Goal: Task Accomplishment & Management: Manage account settings

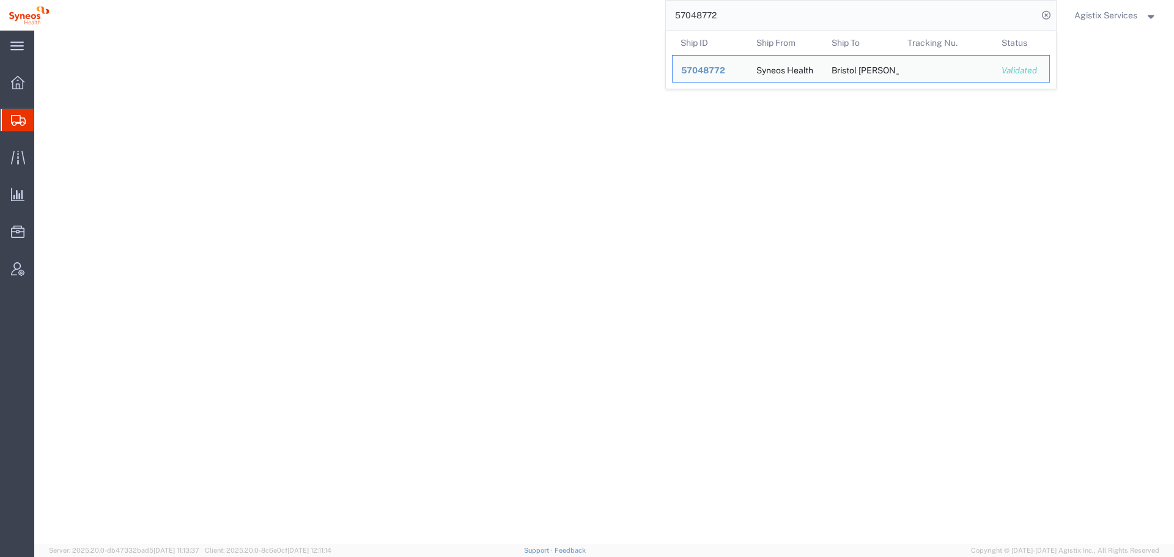
select select
select select "DEPARTMENT"
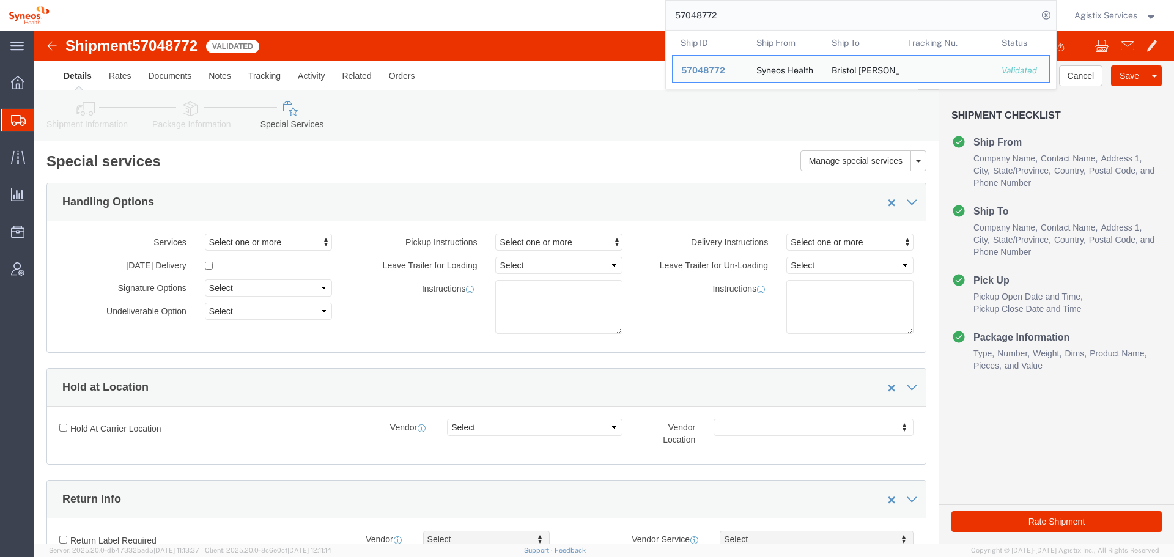
click at [27, 119] on div at bounding box center [18, 120] width 34 height 22
click at [0, 0] on span "Shipment Manager" at bounding box center [0, 0] width 0 height 0
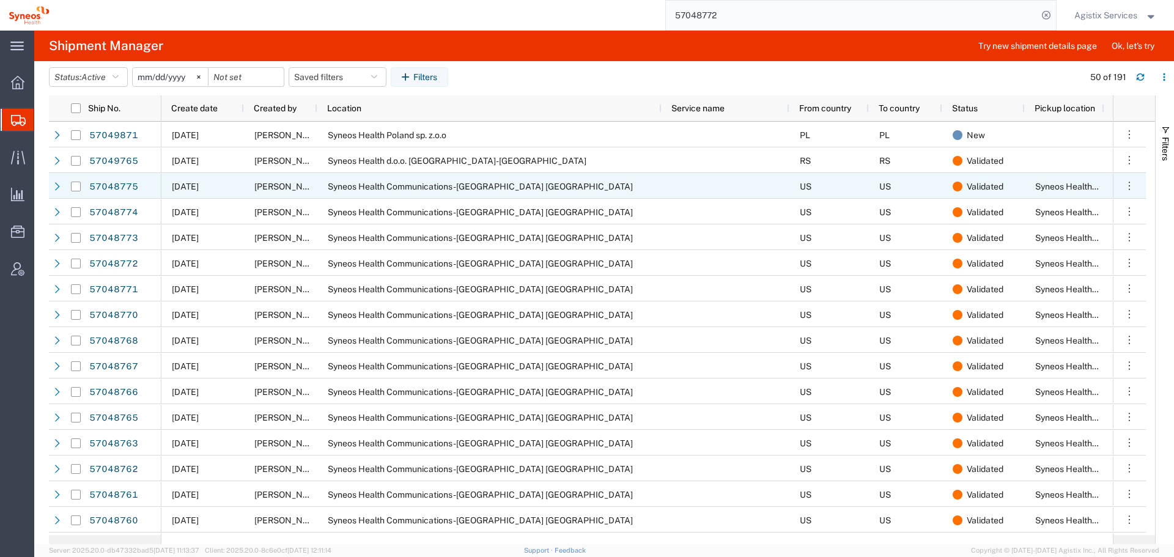
click at [295, 187] on span "[PERSON_NAME]" at bounding box center [289, 187] width 70 height 10
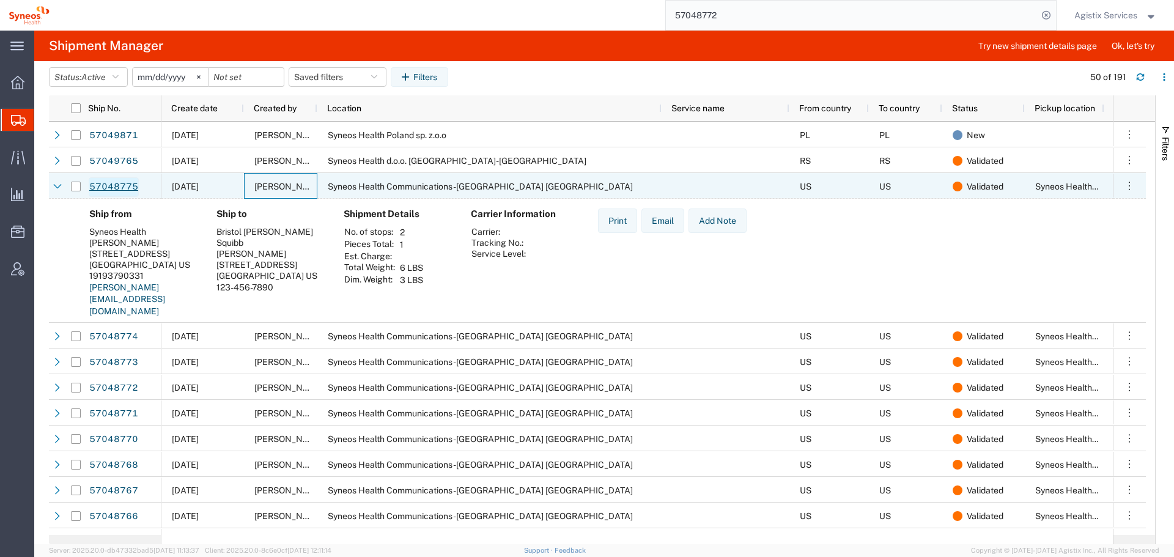
click at [108, 188] on link "57048775" at bounding box center [114, 187] width 50 height 20
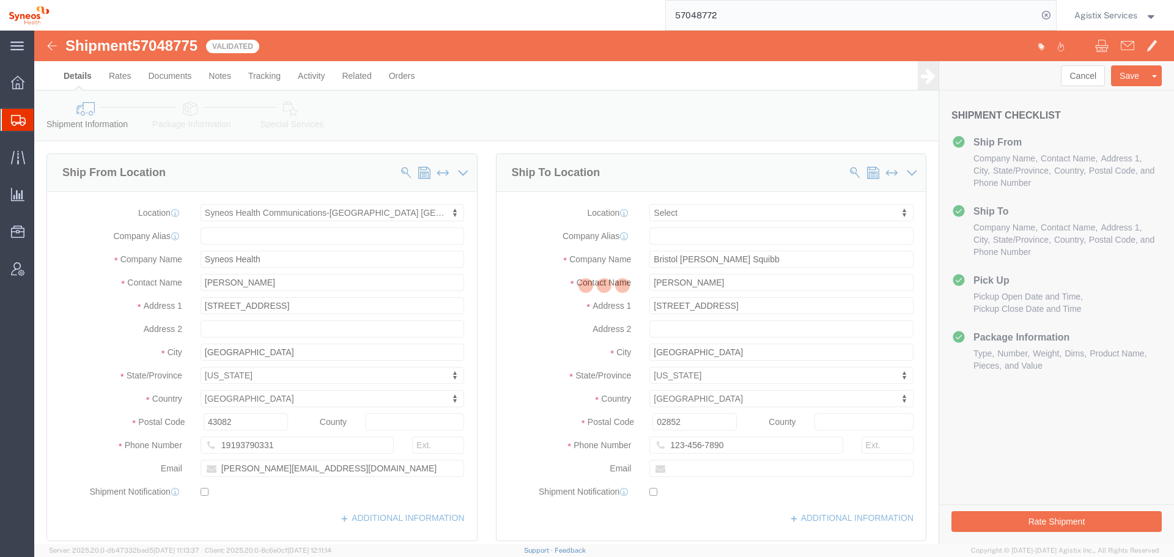
select select "59458"
select select
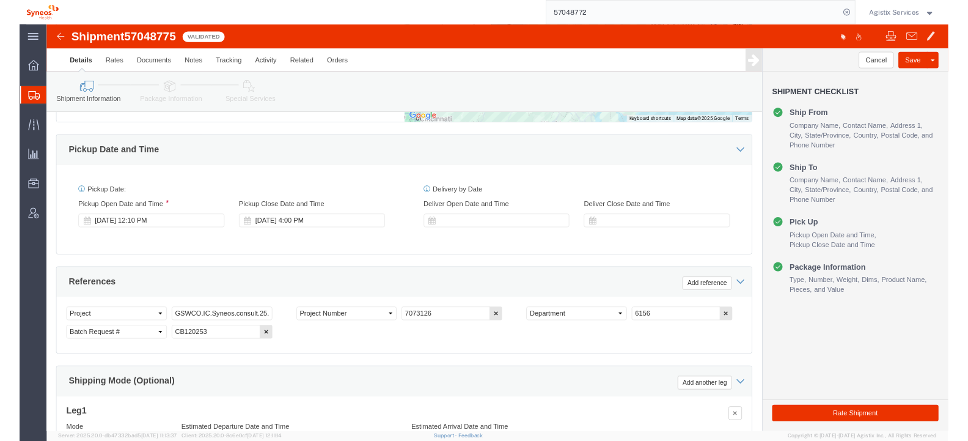
scroll to position [611, 0]
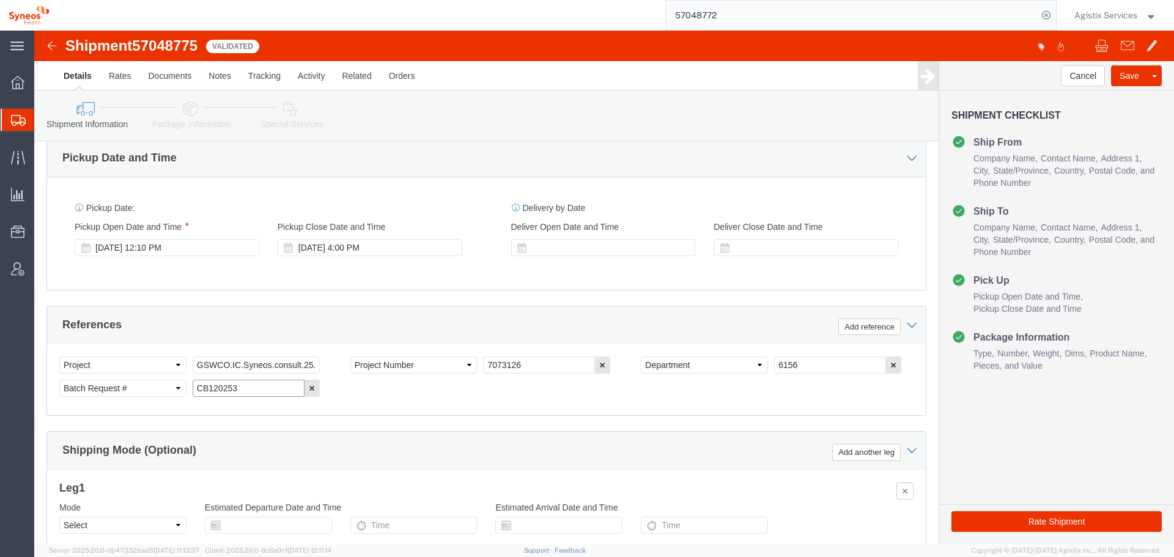
click input "CB120253"
click img
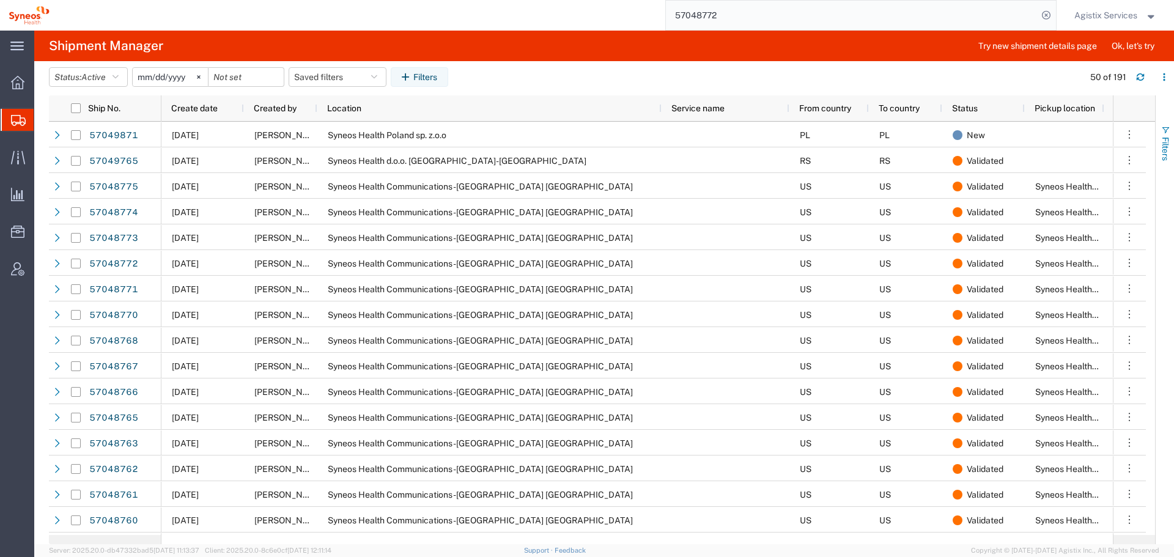
click at [1167, 139] on span "Filters" at bounding box center [1165, 149] width 10 height 24
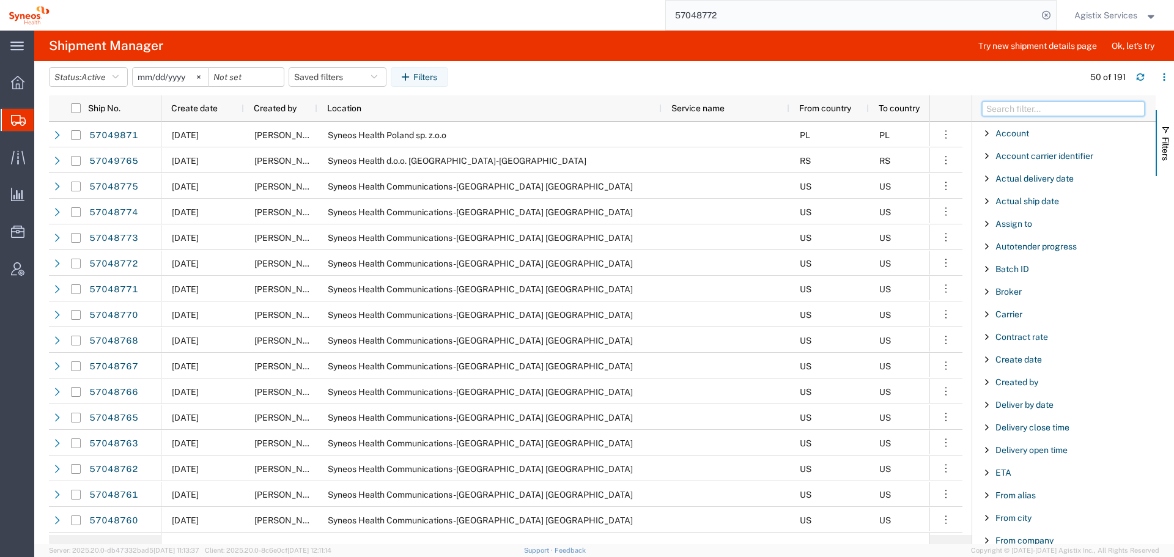
click at [1046, 103] on input "Filter Columns Input" at bounding box center [1063, 108] width 163 height 15
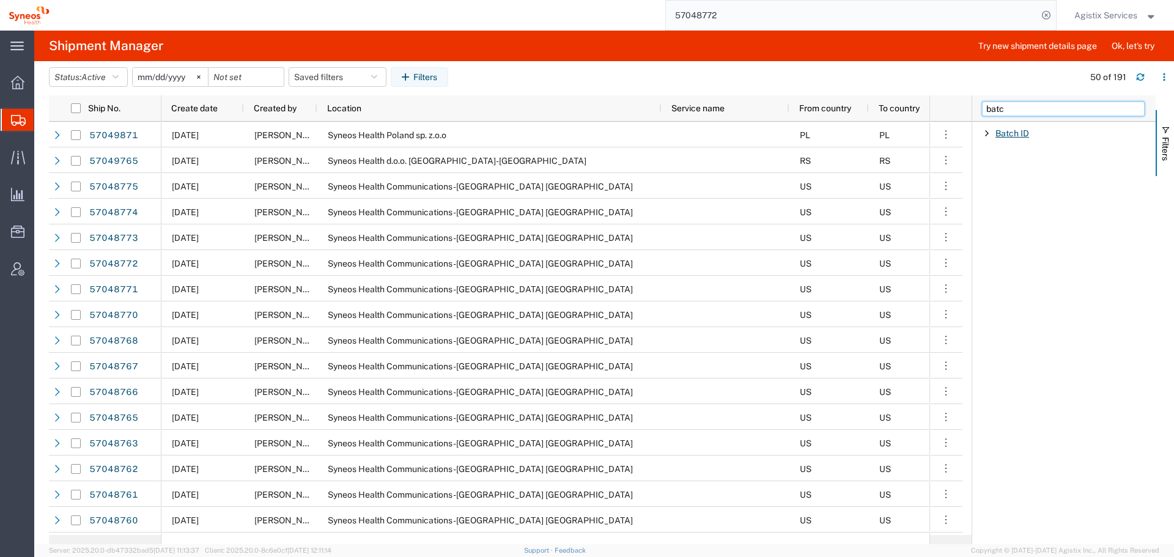
type input "batc"
click at [1010, 132] on span "Batch ID" at bounding box center [1012, 133] width 34 height 10
click at [1013, 176] on div "starts with" at bounding box center [1068, 175] width 175 height 50
click at [1014, 186] on input "Filter Value" at bounding box center [1068, 184] width 160 height 15
paste input "CB120253"
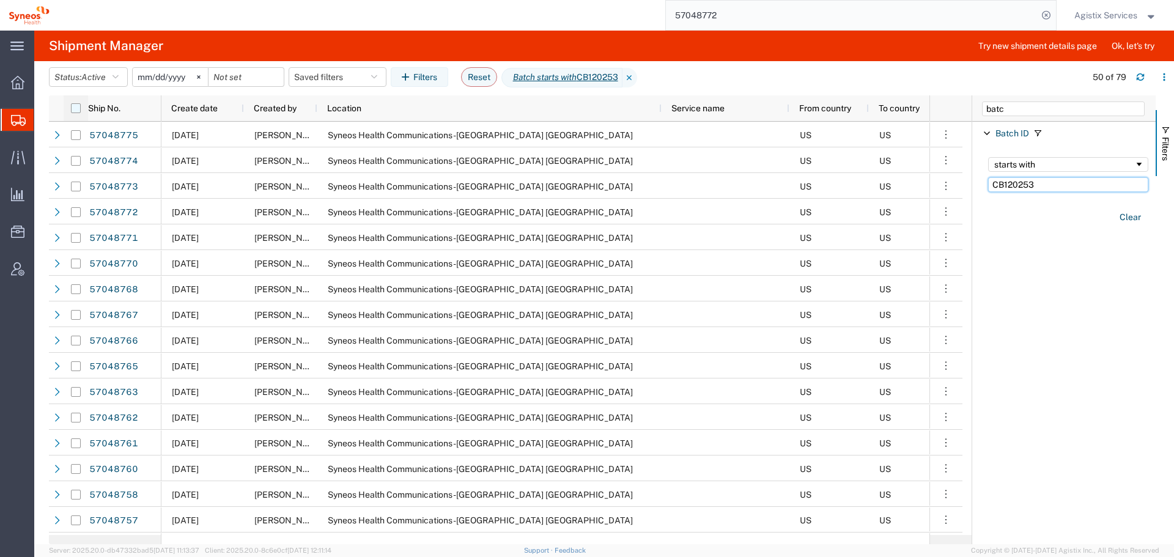
type input "CB120253"
click at [73, 108] on input "checkbox" at bounding box center [76, 108] width 10 height 10
checkbox input "true"
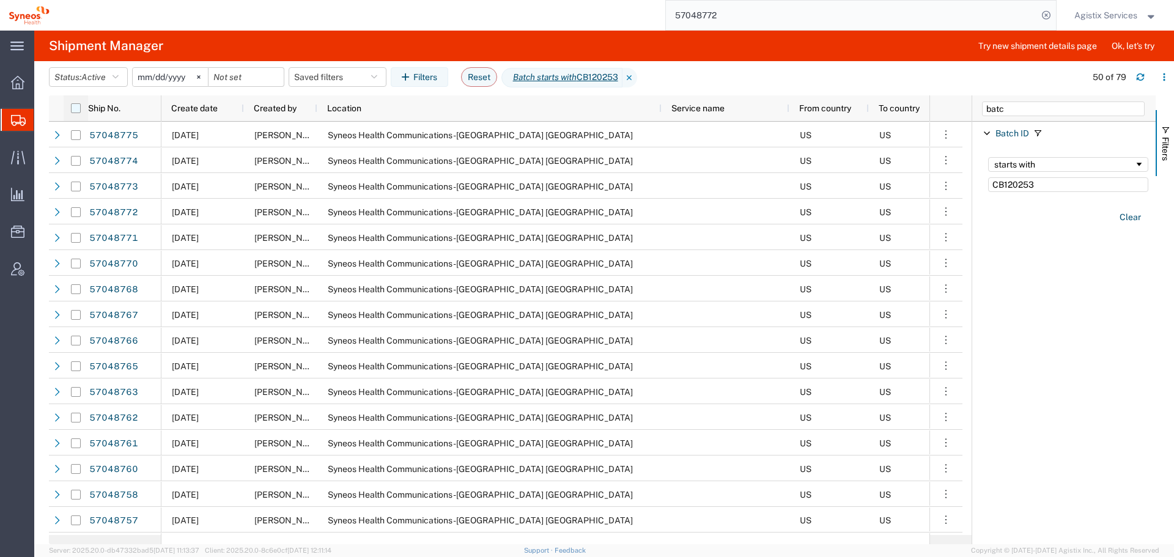
checkbox input "true"
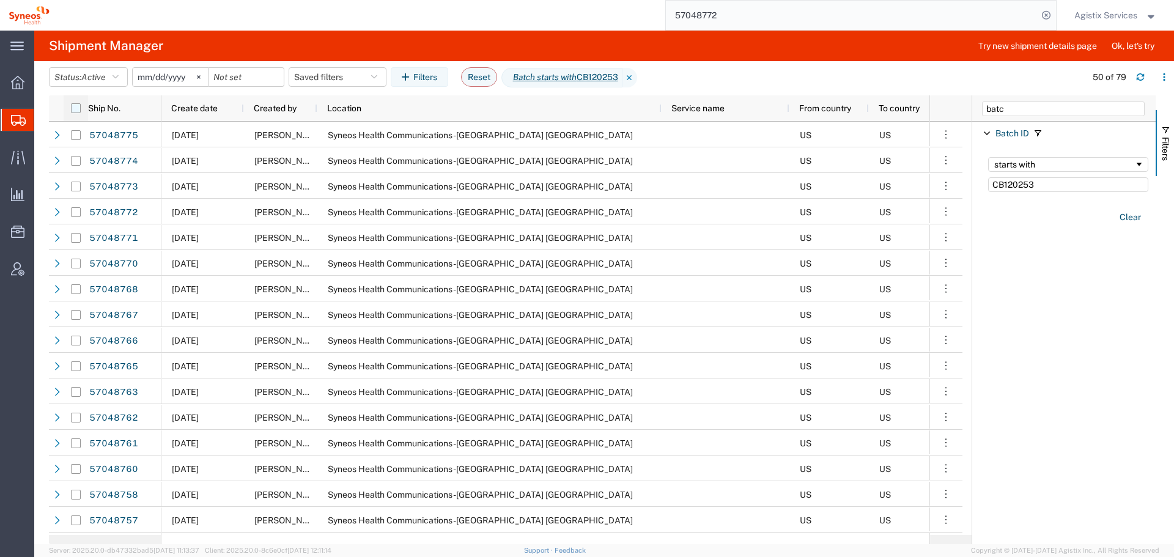
checkbox input "true"
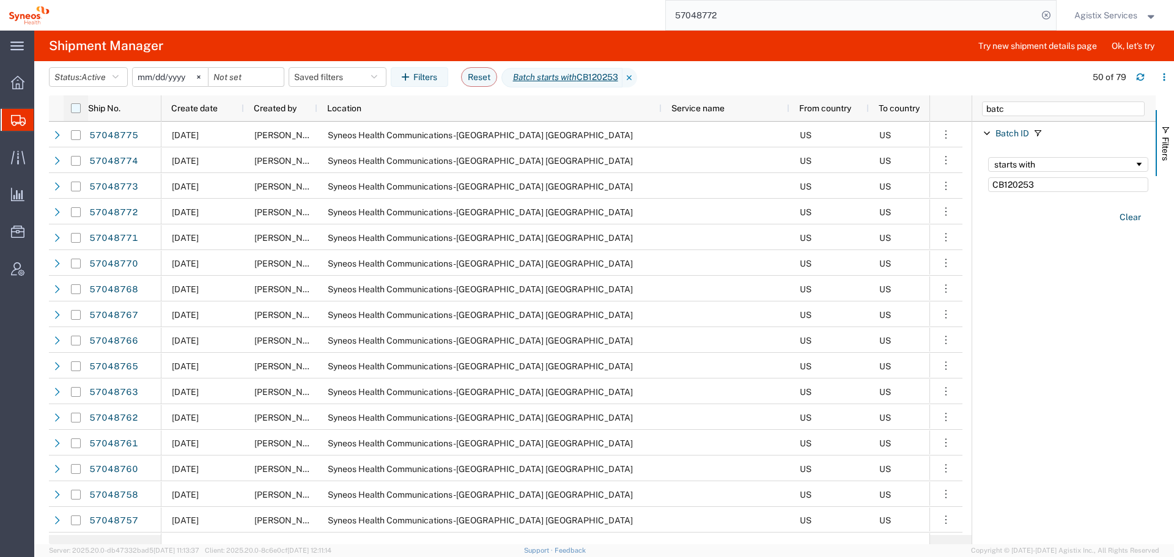
checkbox input "true"
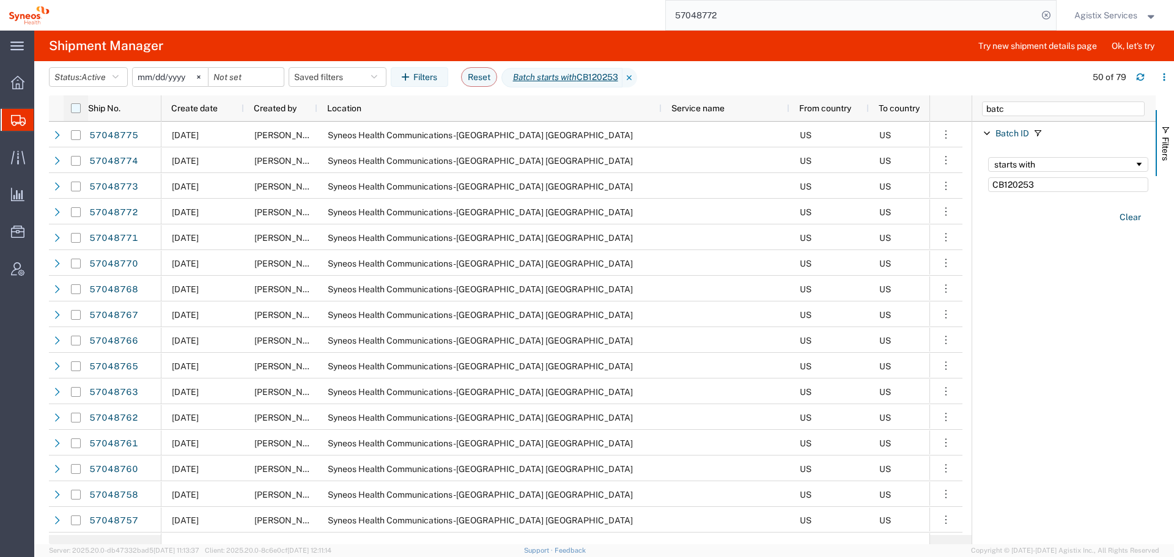
checkbox input "true"
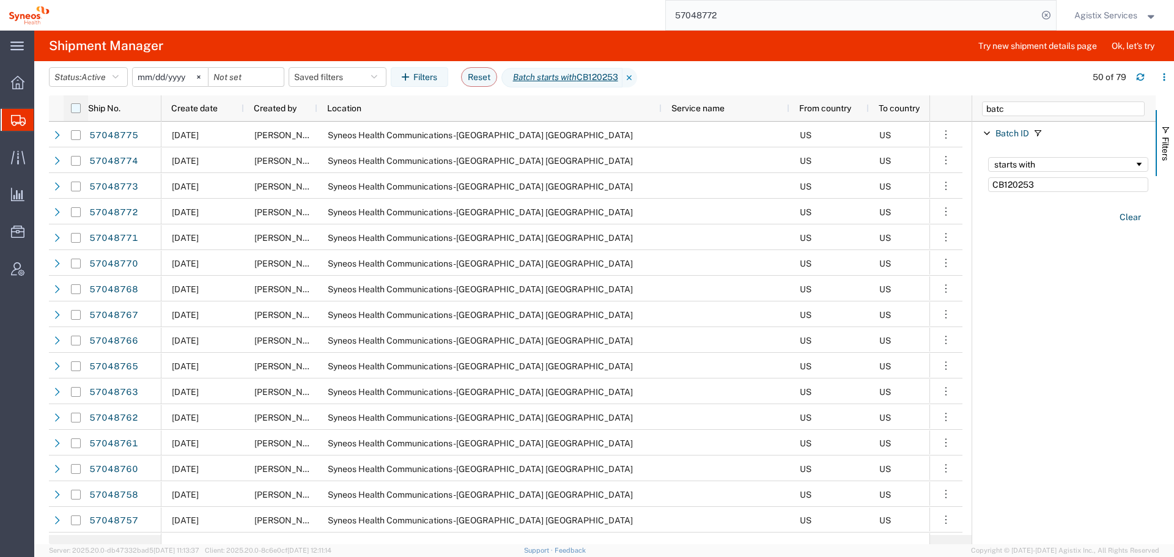
checkbox input "true"
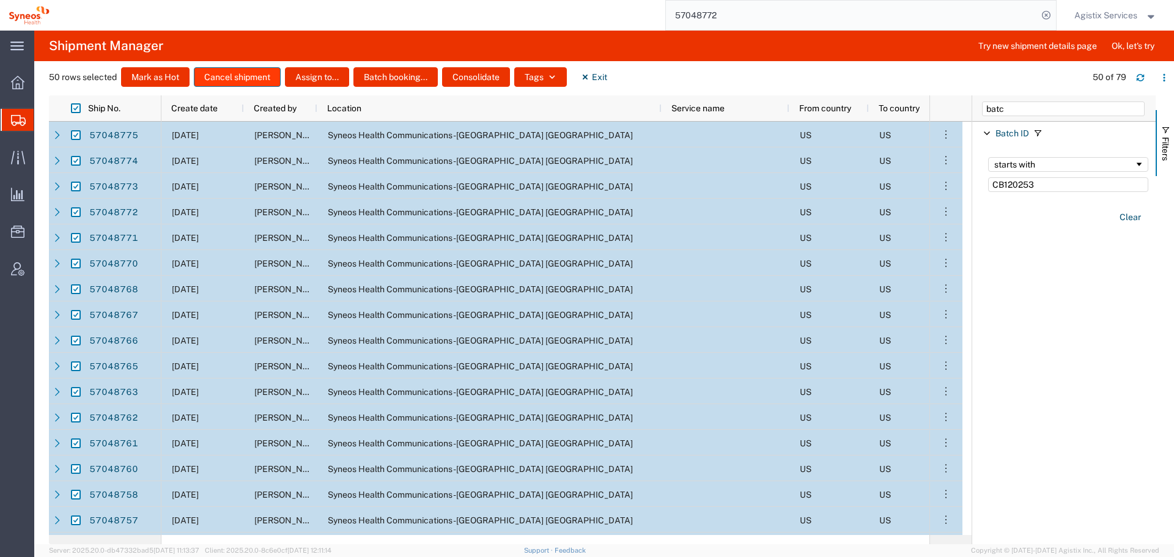
click at [229, 78] on button "Cancel shipment" at bounding box center [237, 77] width 87 height 20
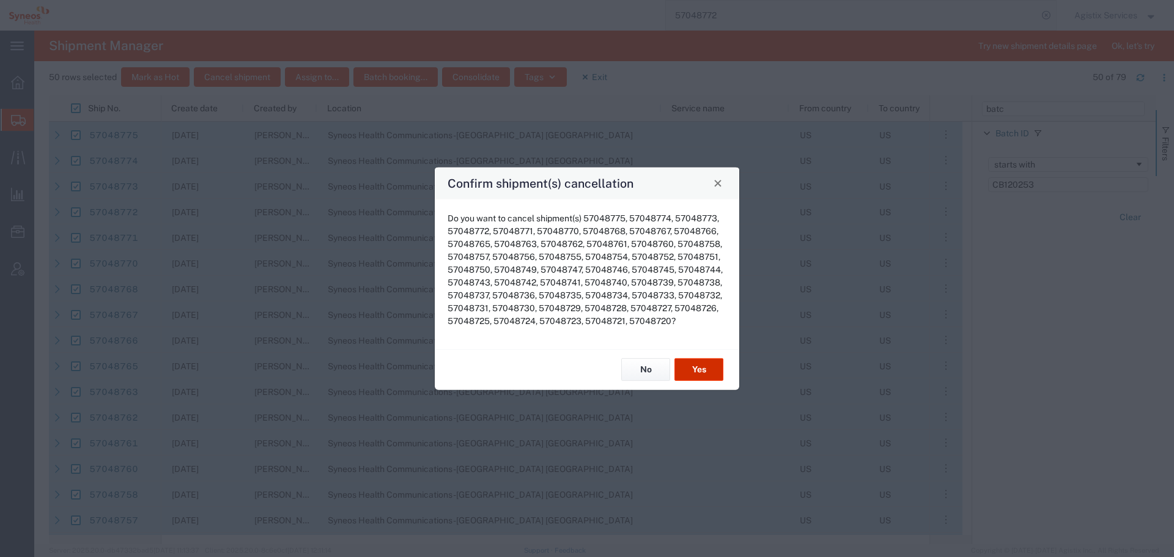
click at [685, 367] on button "Yes" at bounding box center [698, 369] width 49 height 23
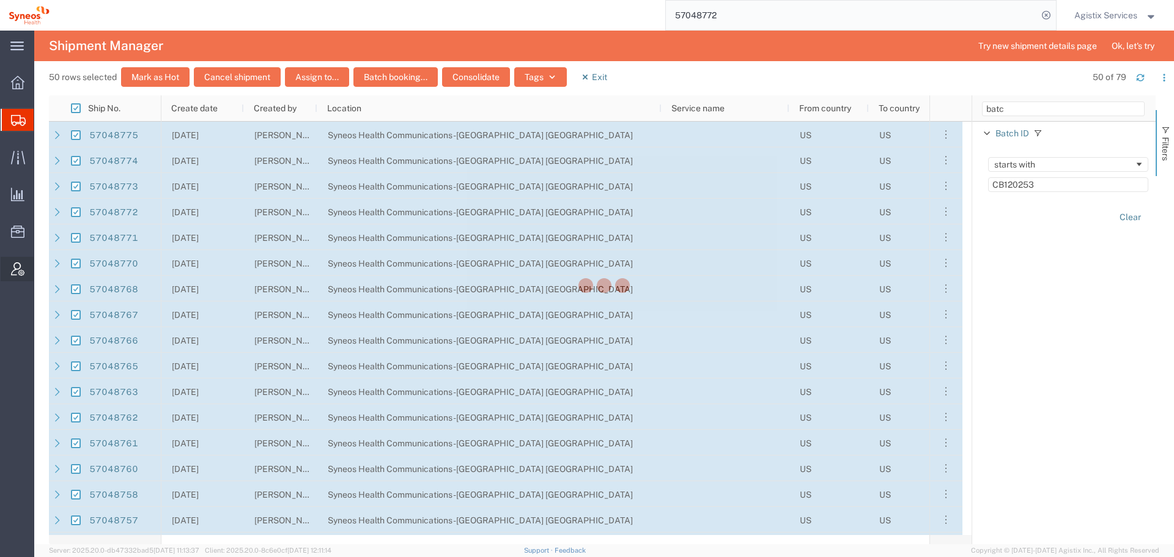
checkbox input "false"
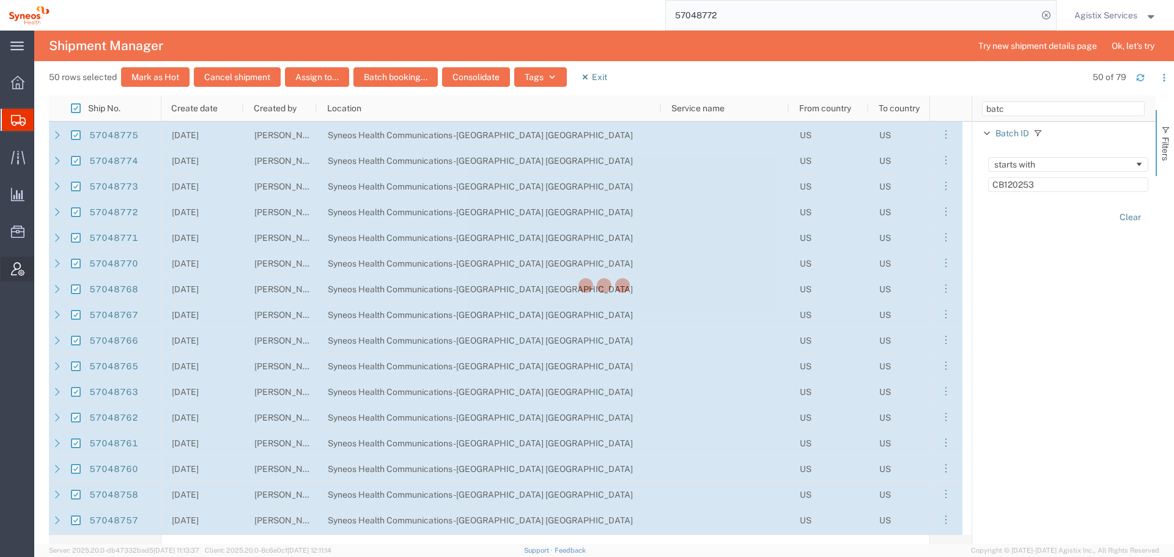
checkbox input "false"
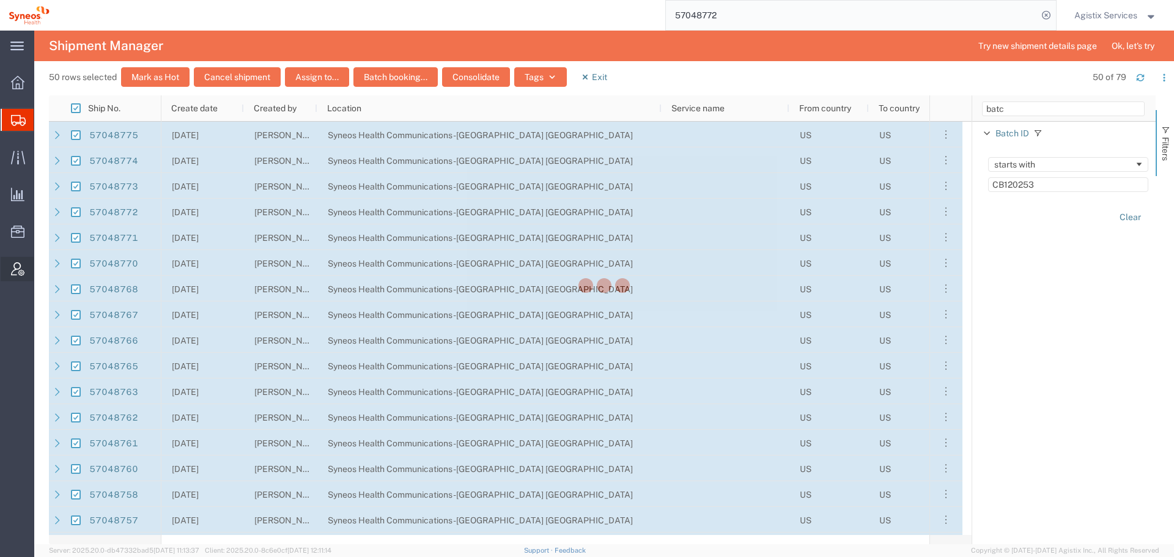
checkbox input "false"
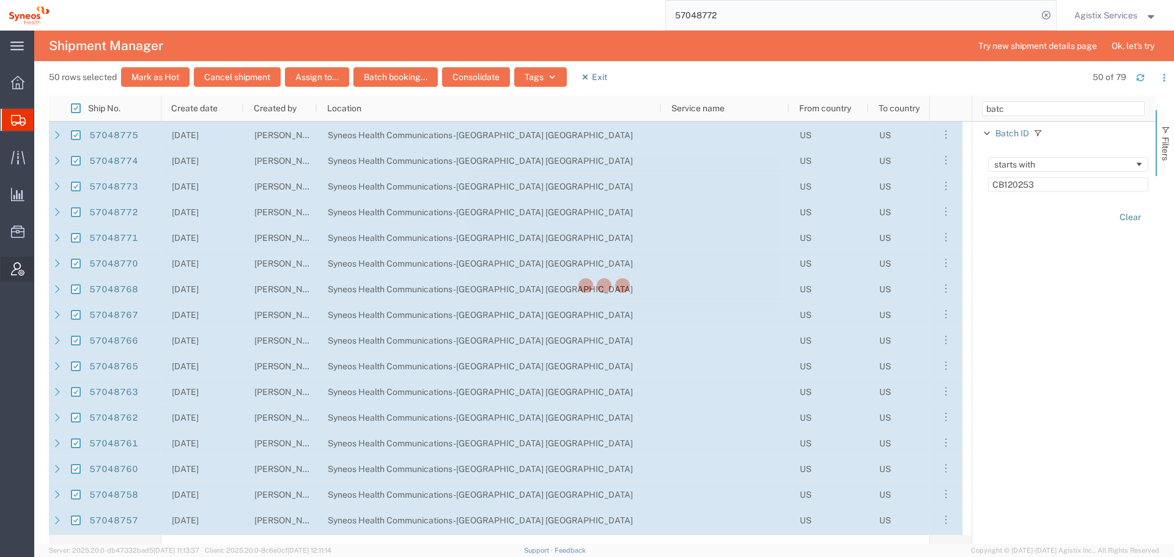
checkbox input "false"
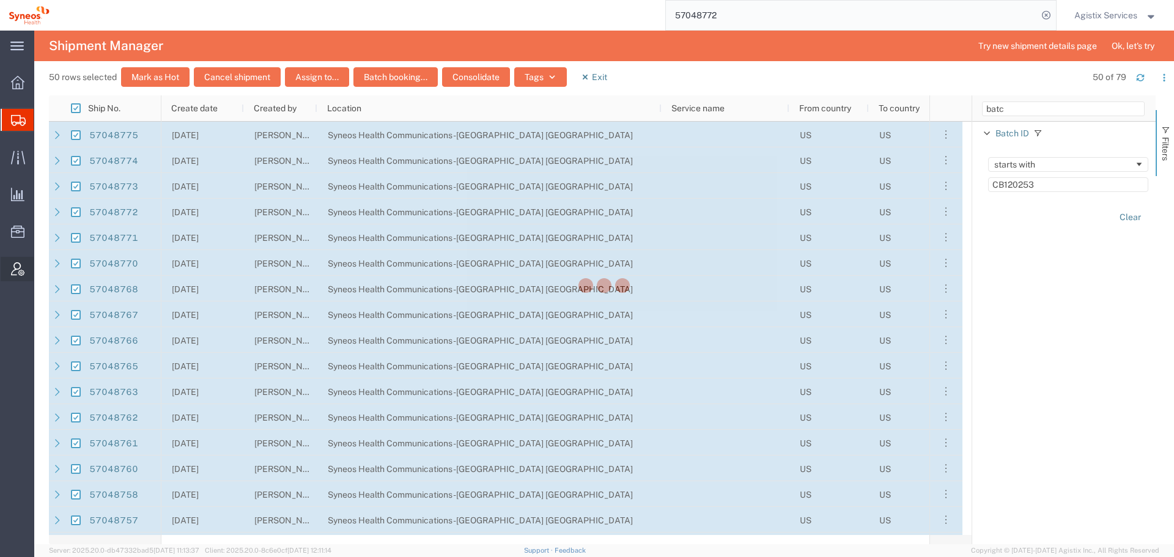
checkbox input "false"
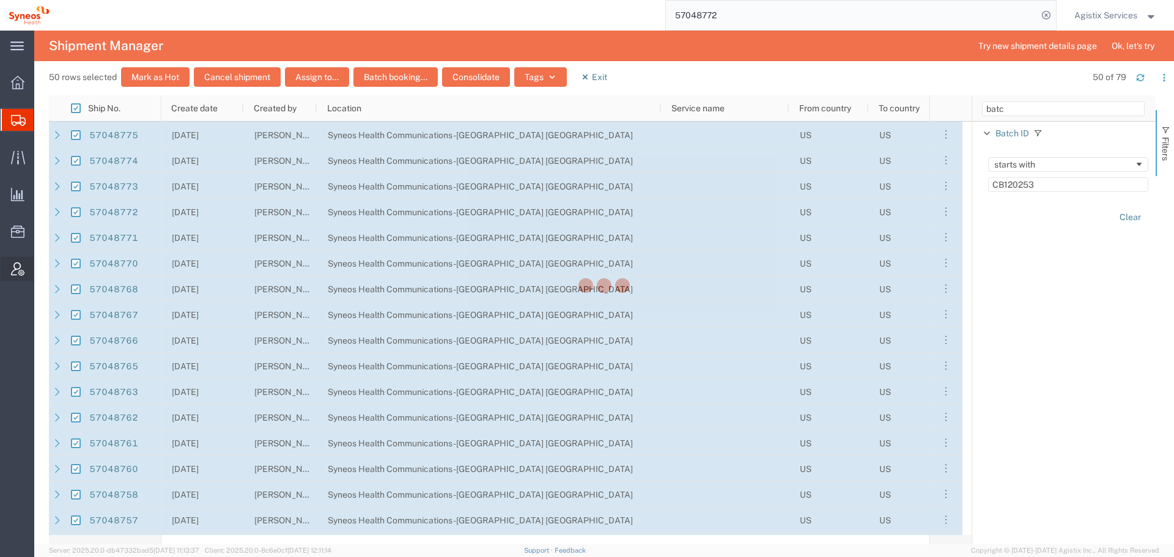
checkbox input "false"
